Goal: Task Accomplishment & Management: Manage account settings

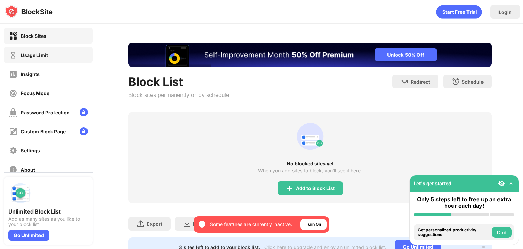
click at [71, 51] on div "Usage Limit" at bounding box center [48, 55] width 89 height 16
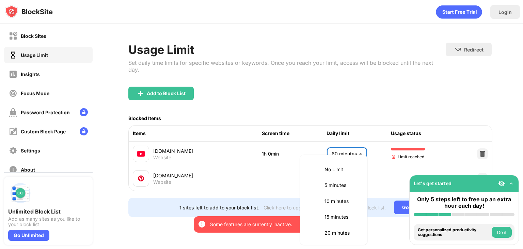
scroll to position [159, 0]
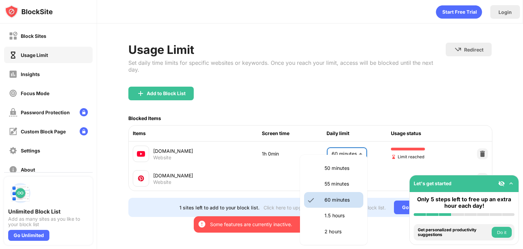
click at [336, 140] on body "By opting in, you ensure access to all the features and benefits that rely on t…" at bounding box center [261, 124] width 523 height 249
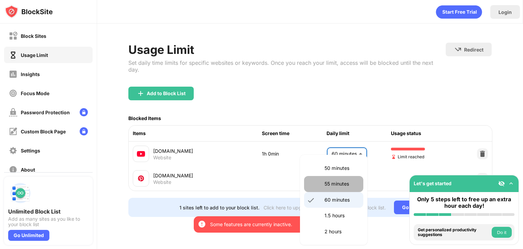
click at [344, 186] on p "55 minutes" at bounding box center [341, 183] width 35 height 7
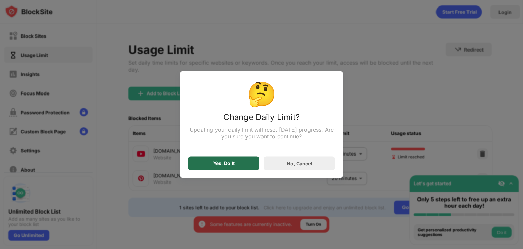
click at [249, 161] on div "Yes, Do It" at bounding box center [223, 163] width 71 height 14
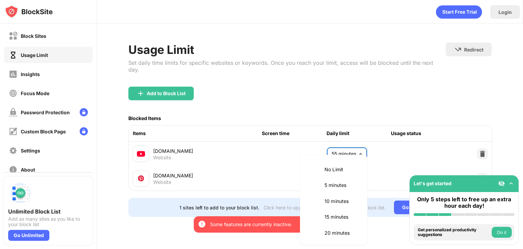
click at [341, 148] on body "By opting in, you ensure access to all the features and benefits that rely on t…" at bounding box center [261, 124] width 523 height 249
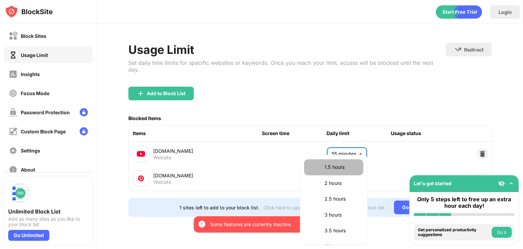
click at [346, 172] on li "1.5 hours" at bounding box center [333, 167] width 59 height 16
type input "**"
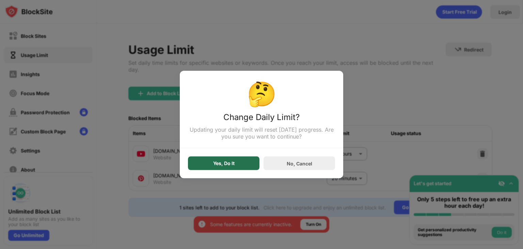
click at [217, 160] on div "Yes, Do It" at bounding box center [223, 163] width 71 height 14
